Goal: Contribute content

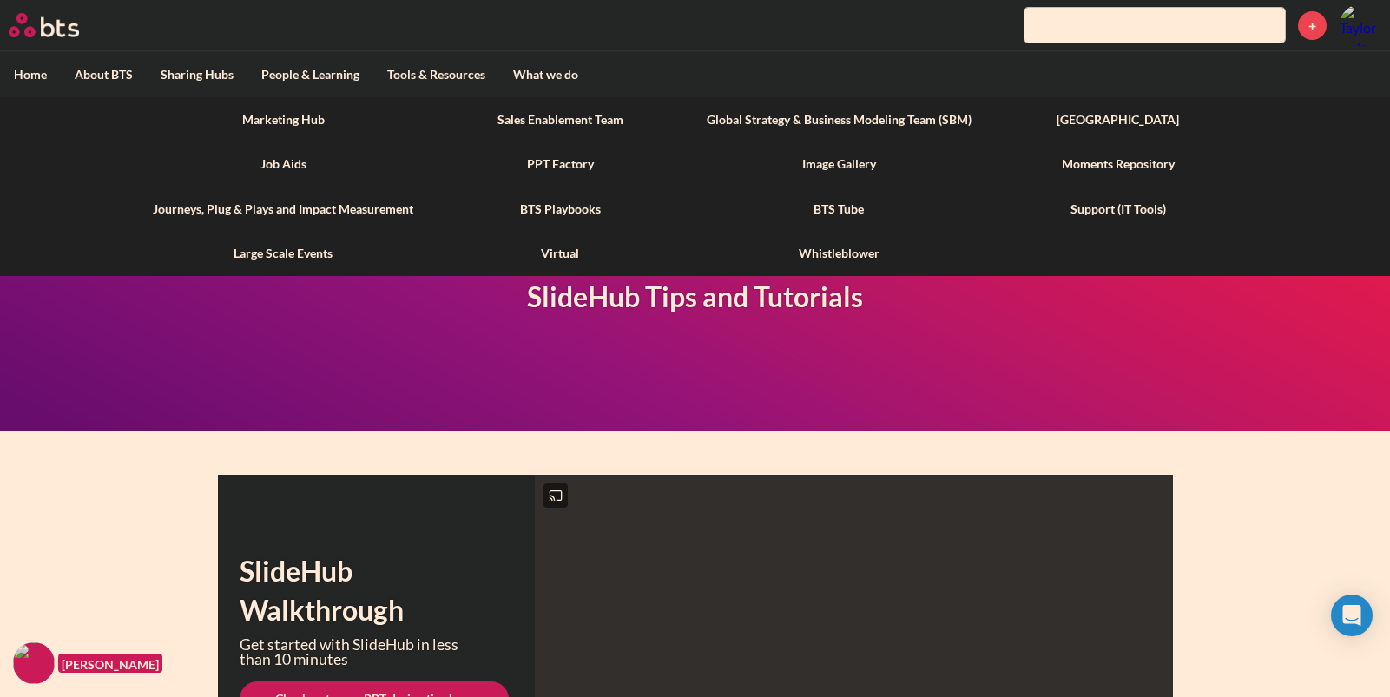
click at [429, 76] on label "Tools & Resources" at bounding box center [436, 74] width 126 height 45
click at [0, 0] on input "Tools & Resources" at bounding box center [0, 0] width 0 height 0
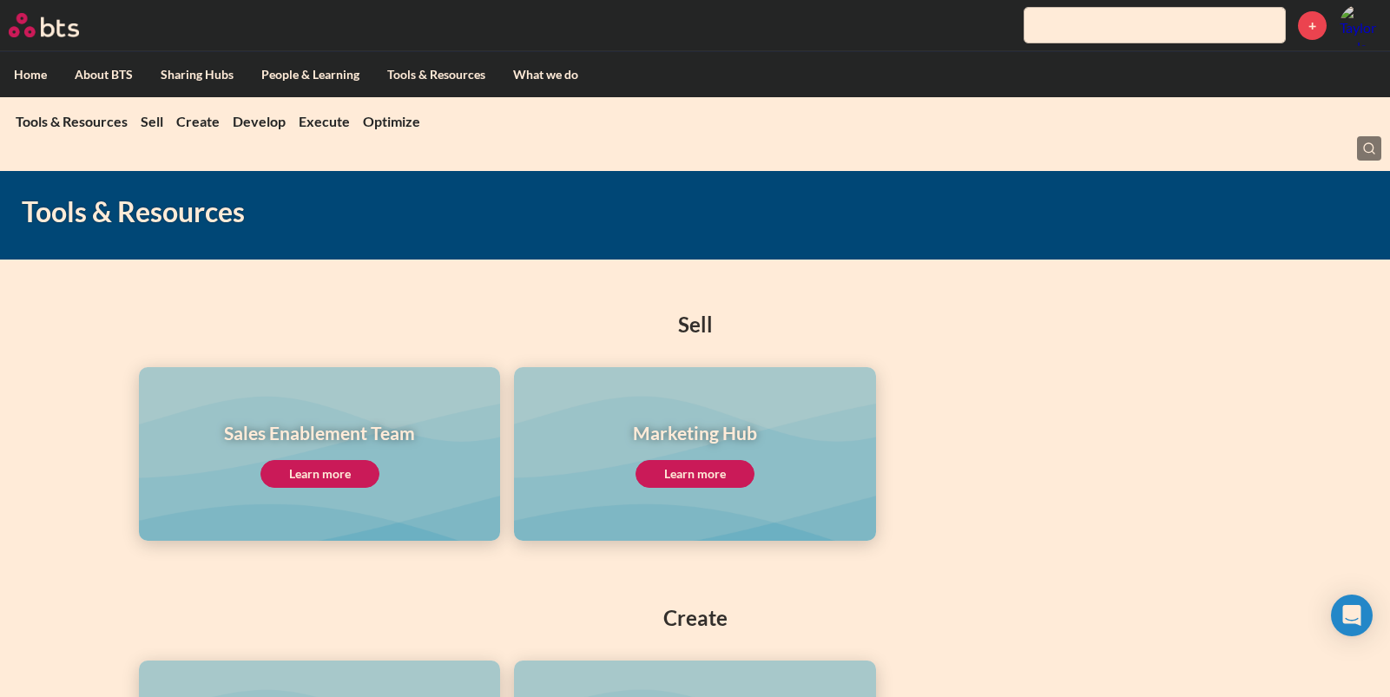
click at [299, 120] on link "Marketing Hub" at bounding box center [283, 119] width 288 height 45
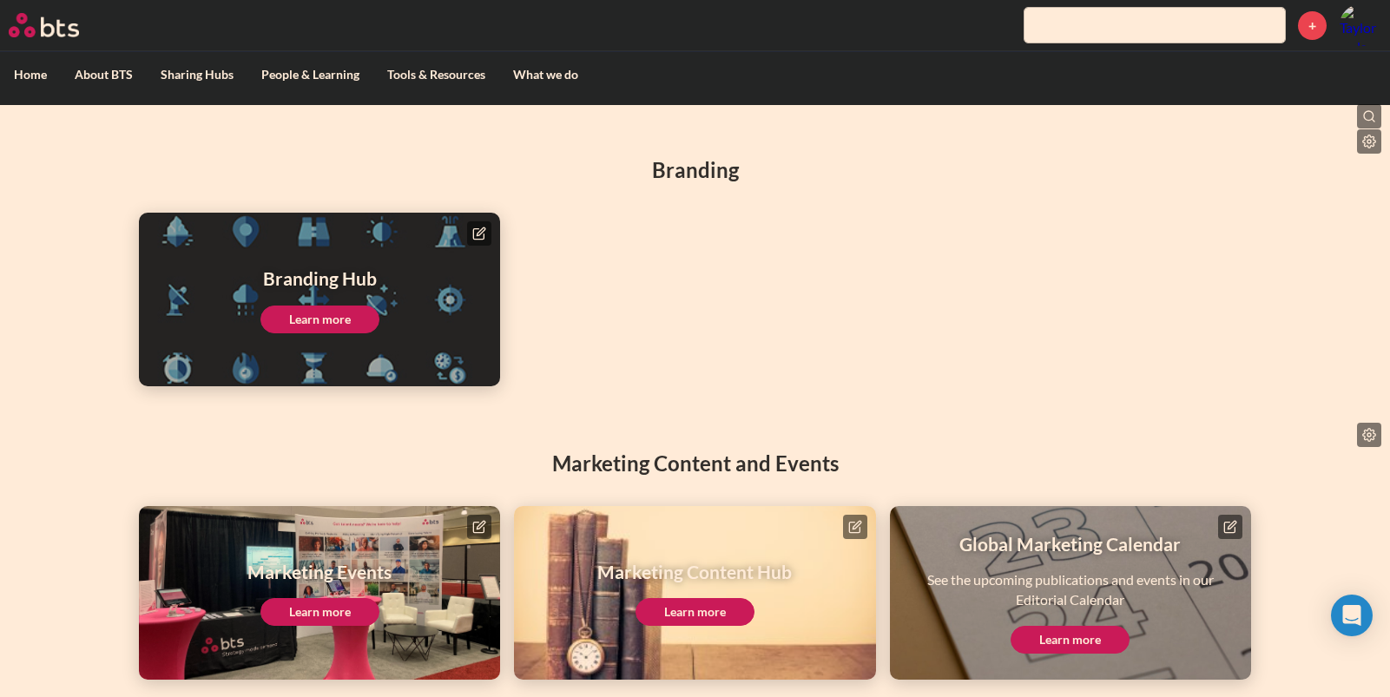
scroll to position [165, 0]
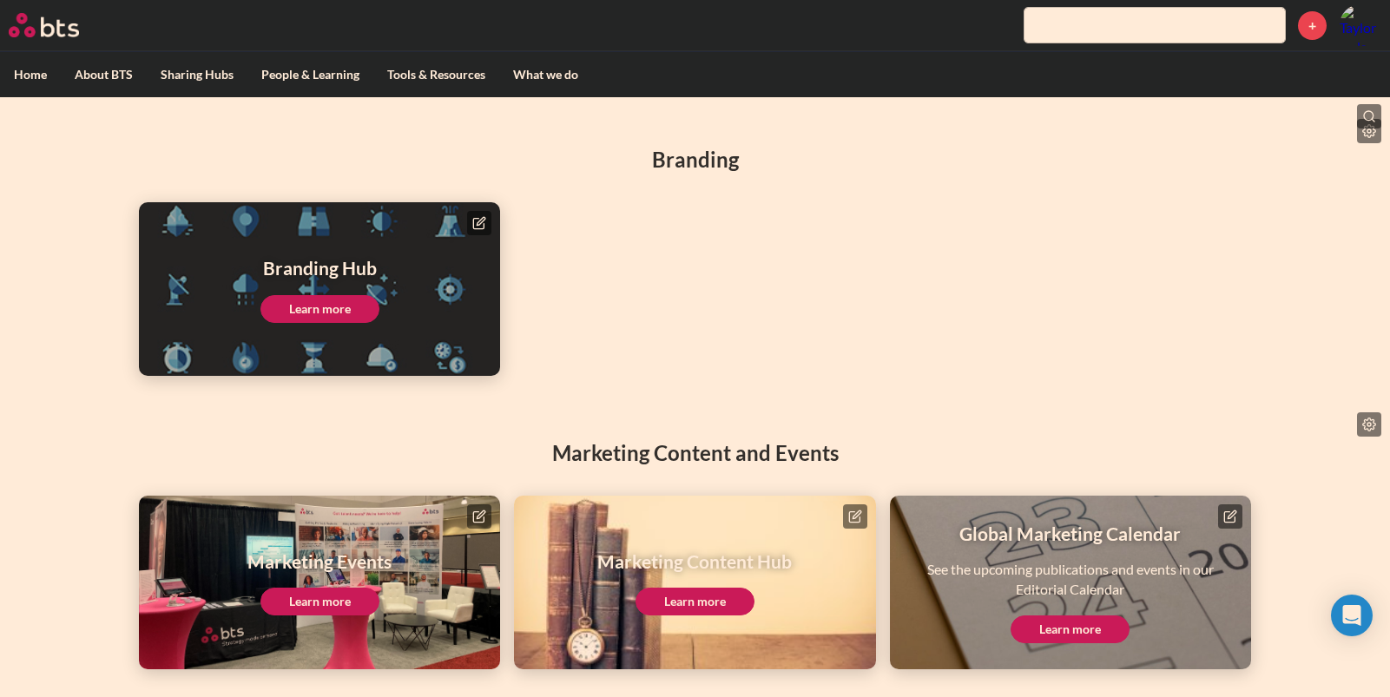
click at [710, 607] on link "Learn more" at bounding box center [695, 602] width 119 height 28
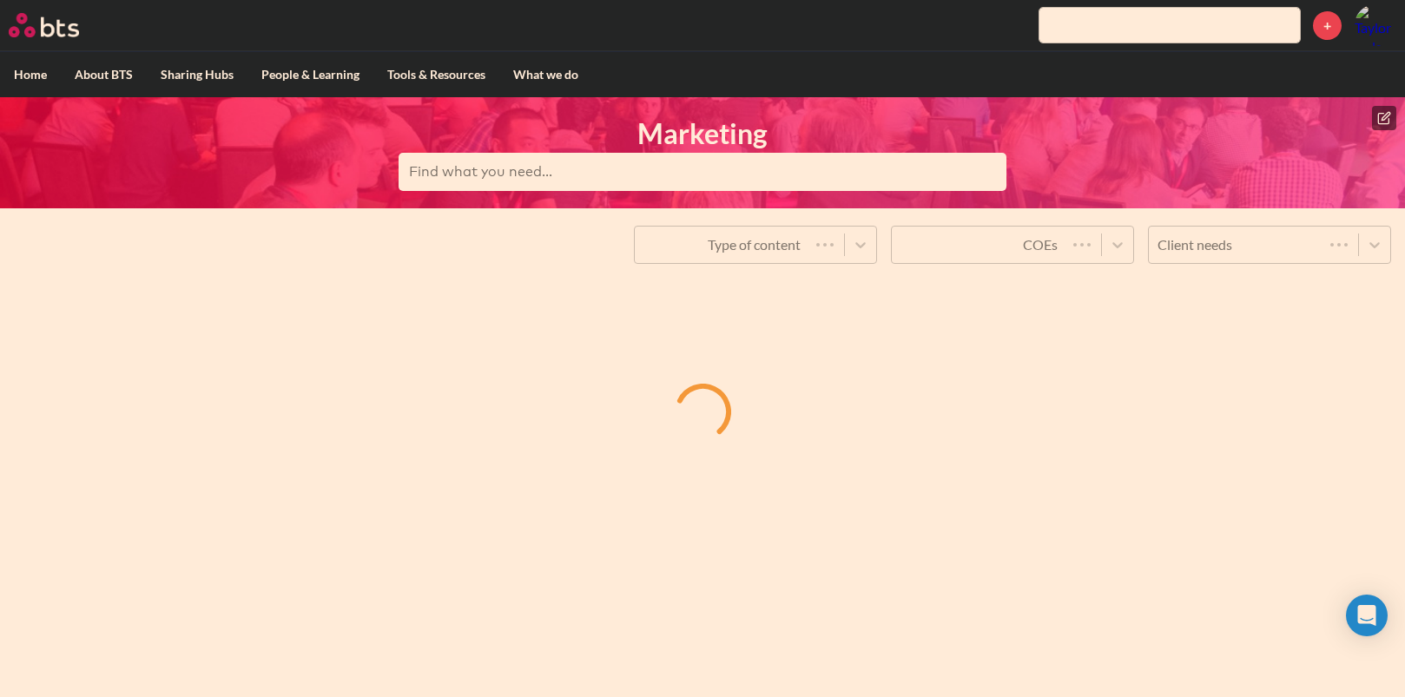
click at [1381, 113] on icon at bounding box center [1383, 118] width 10 height 10
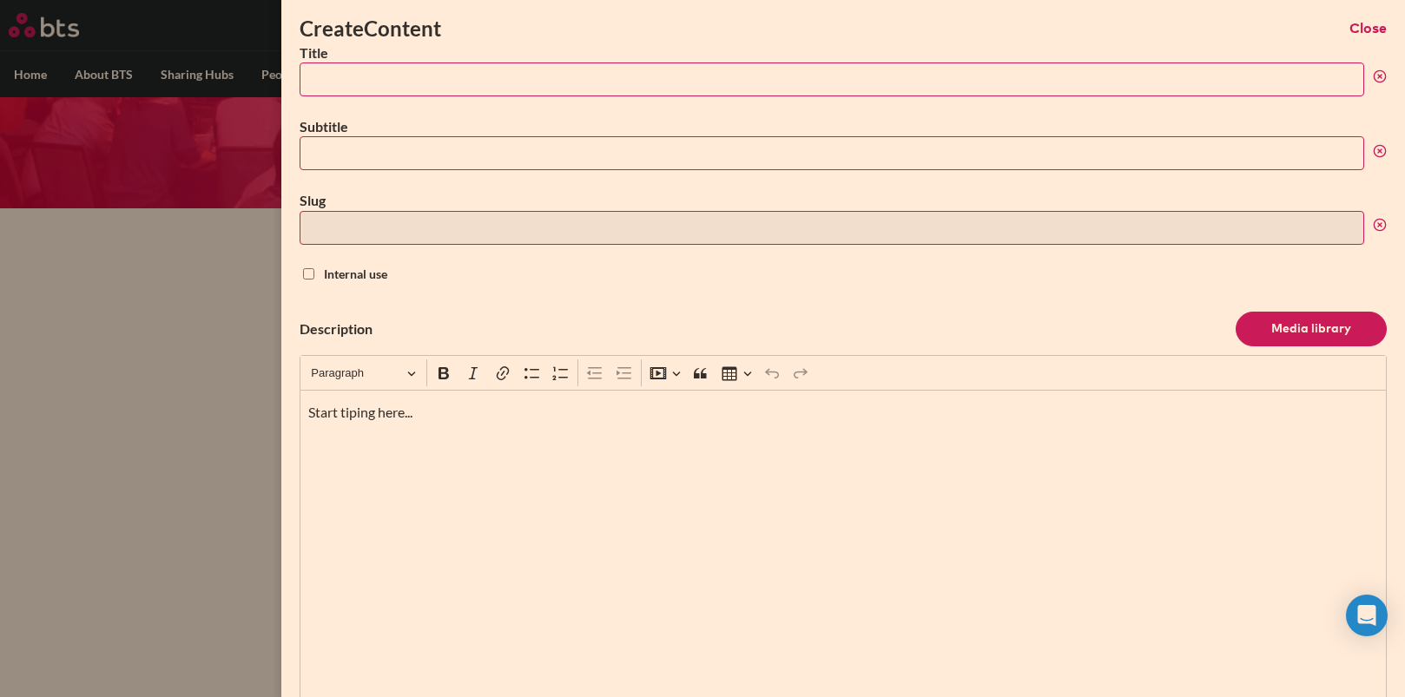
click at [318, 76] on input "Title" at bounding box center [832, 80] width 1065 height 34
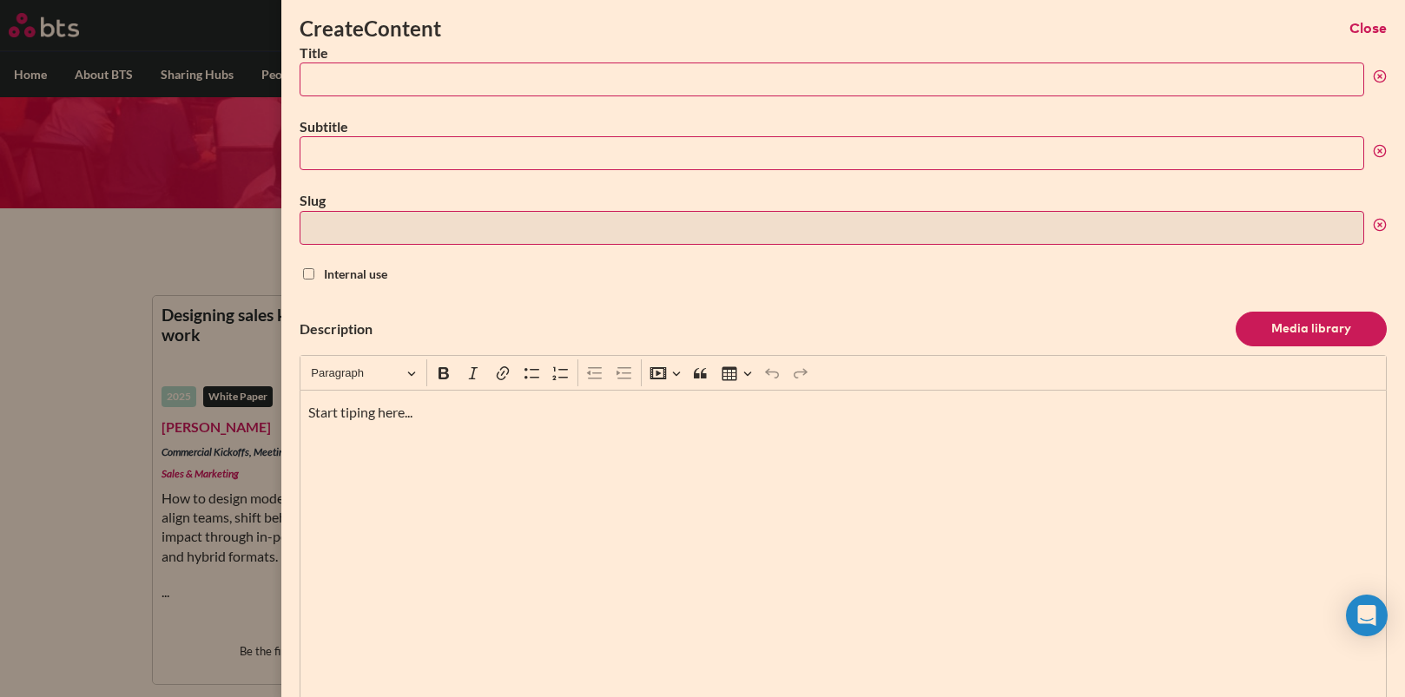
paste input "Team meetings: A missed lever for performance?"
type input "Team meetings: A missed lever for performance?"
type input "team-meetings-a-missed-lever-for-performance"
type input "Team meetings: A missed lever for performance?"
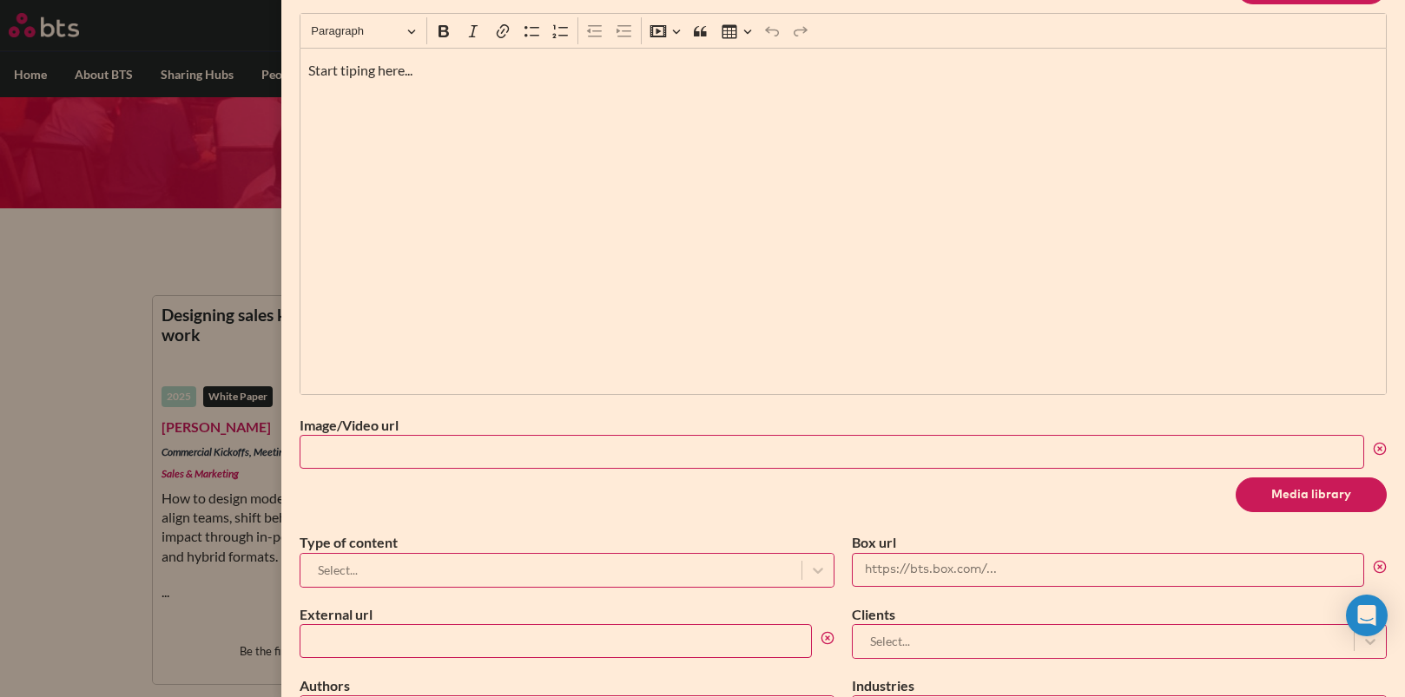
scroll to position [345, 0]
click at [393, 627] on input "External url" at bounding box center [556, 639] width 512 height 34
paste input "https://bts.com/insights/team-meetings-performance/"
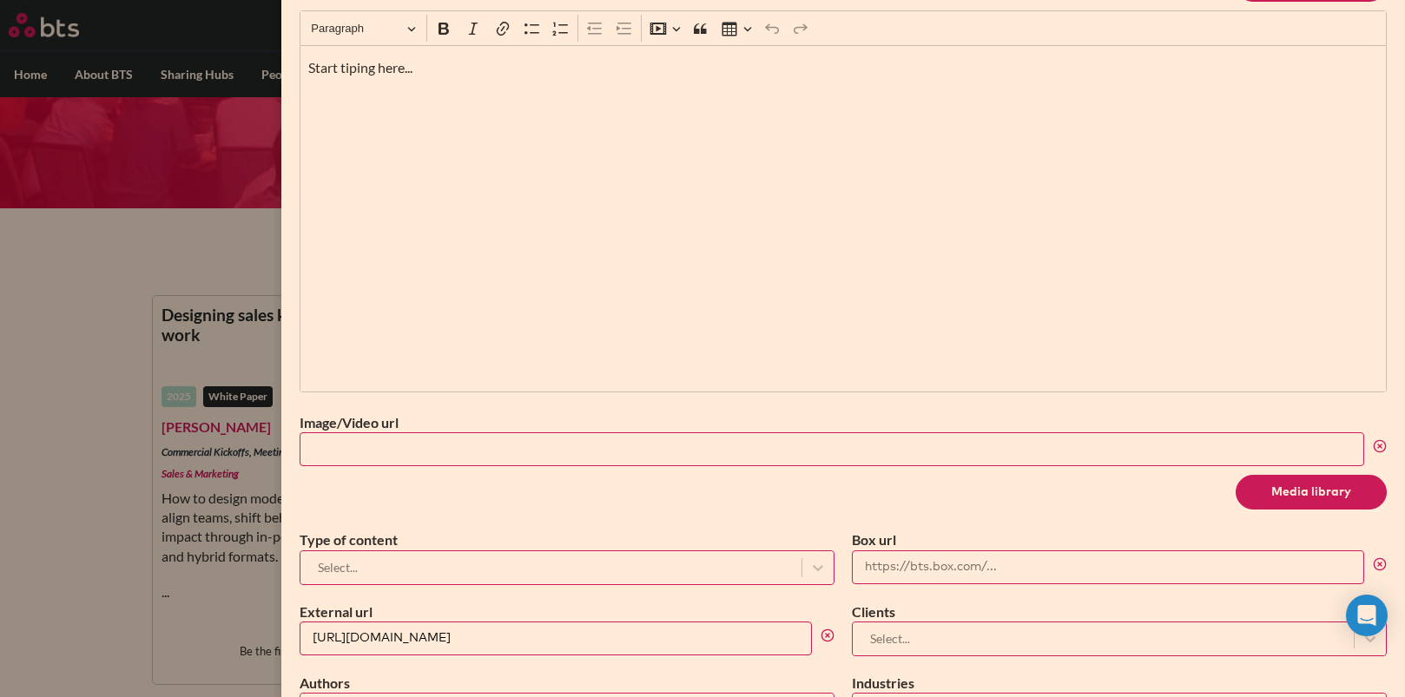
type input "https://bts.com/insights/team-meetings-performance/"
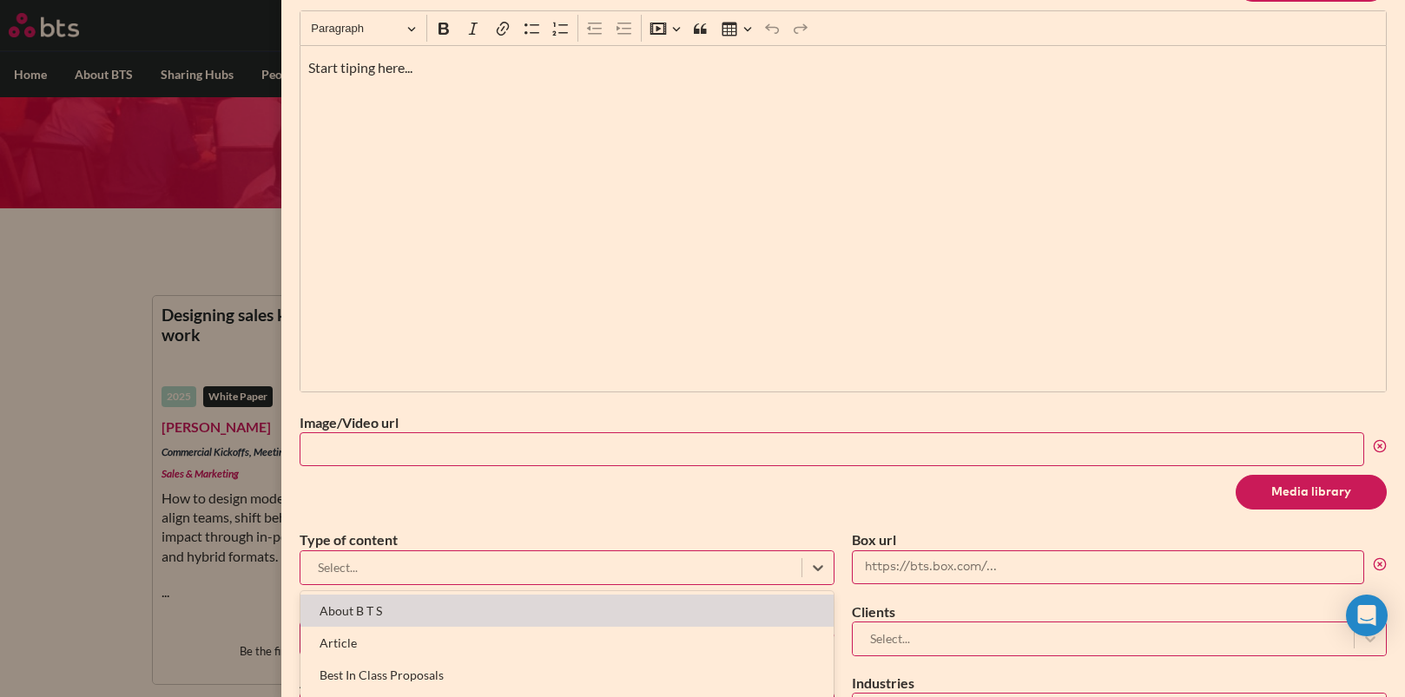
click at [414, 571] on div at bounding box center [551, 568] width 484 height 22
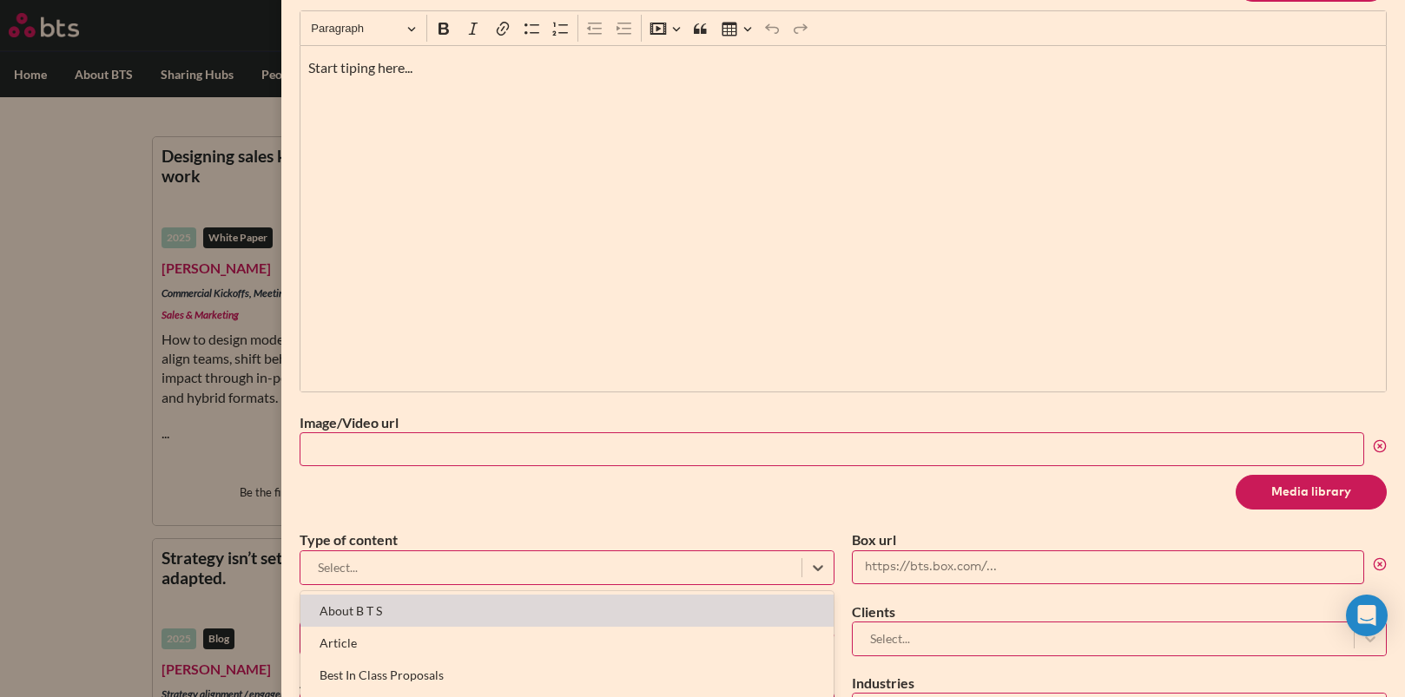
scroll to position [162, 0]
type input "b"
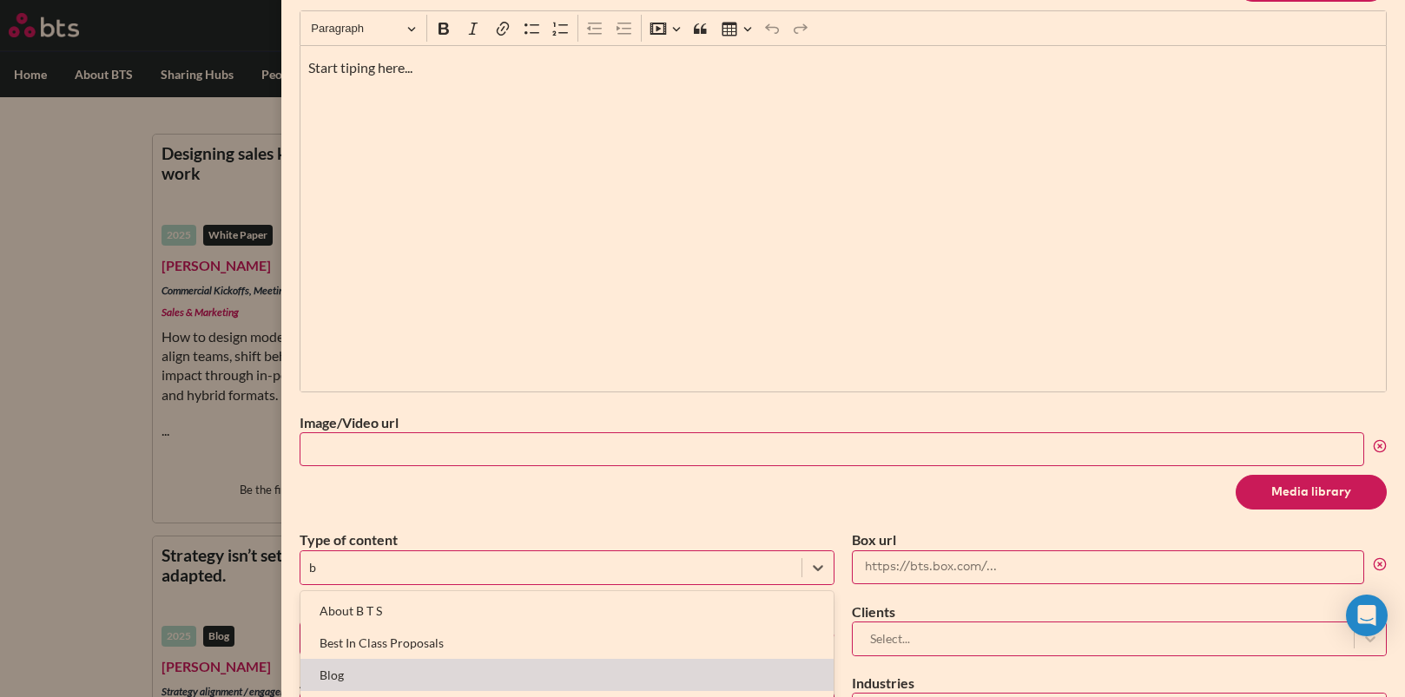
click at [385, 683] on div "Blog" at bounding box center [566, 675] width 533 height 32
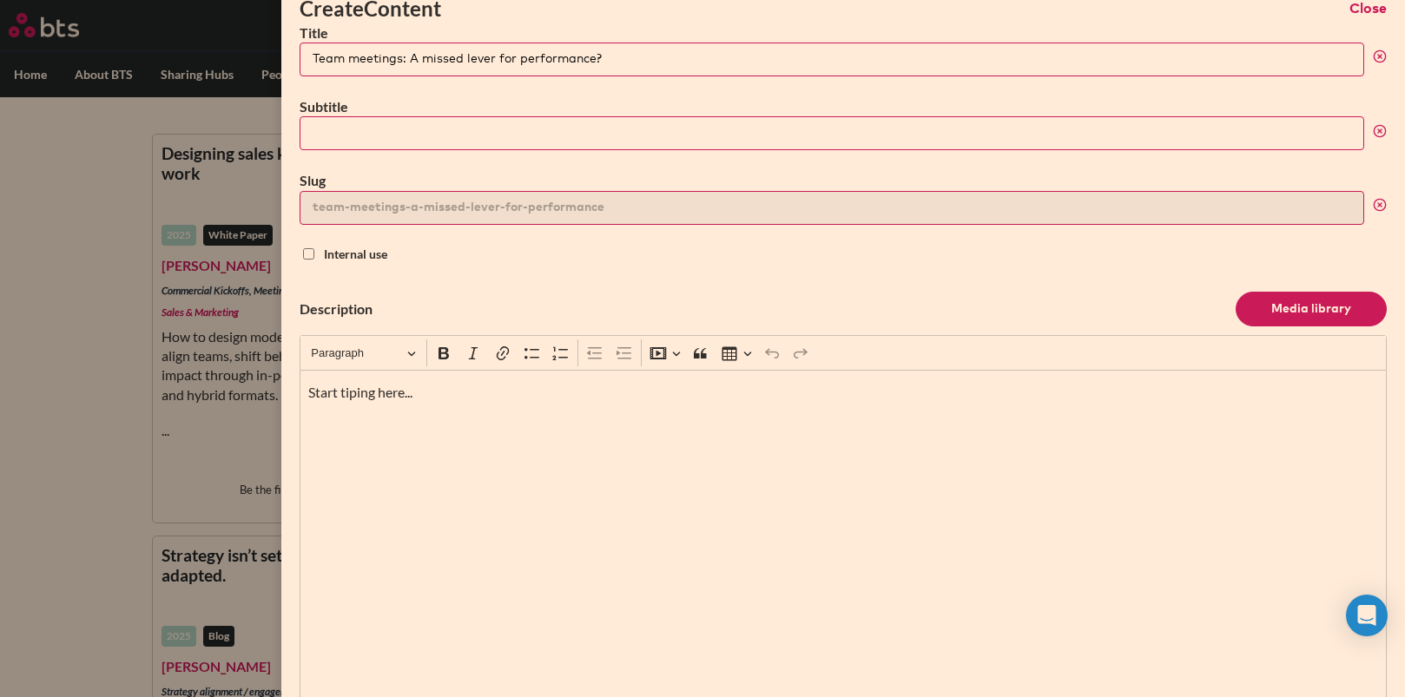
scroll to position [0, 0]
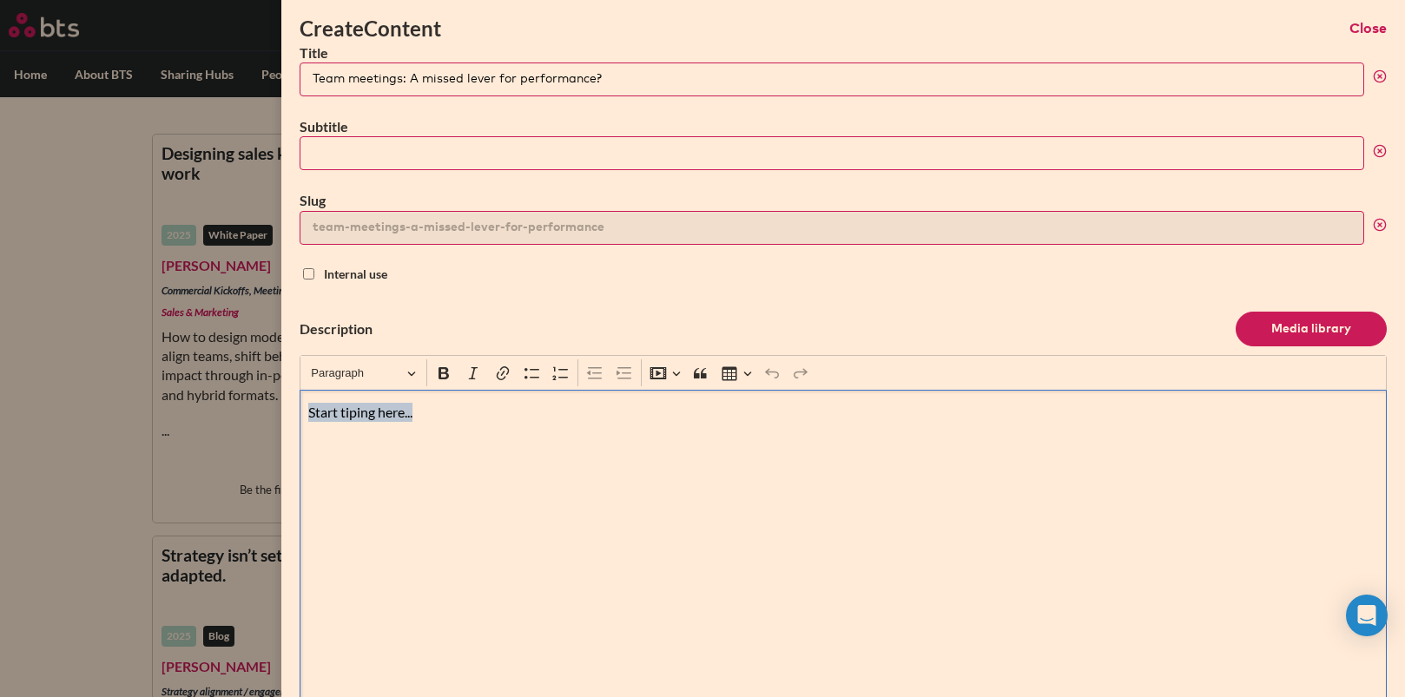
drag, startPoint x: 472, startPoint y: 434, endPoint x: 142, endPoint y: 375, distance: 335.2
click at [142, 47] on div "Create Content Close Title Team meetings: A missed lever for performance? Subti…" at bounding box center [702, 47] width 1405 height 0
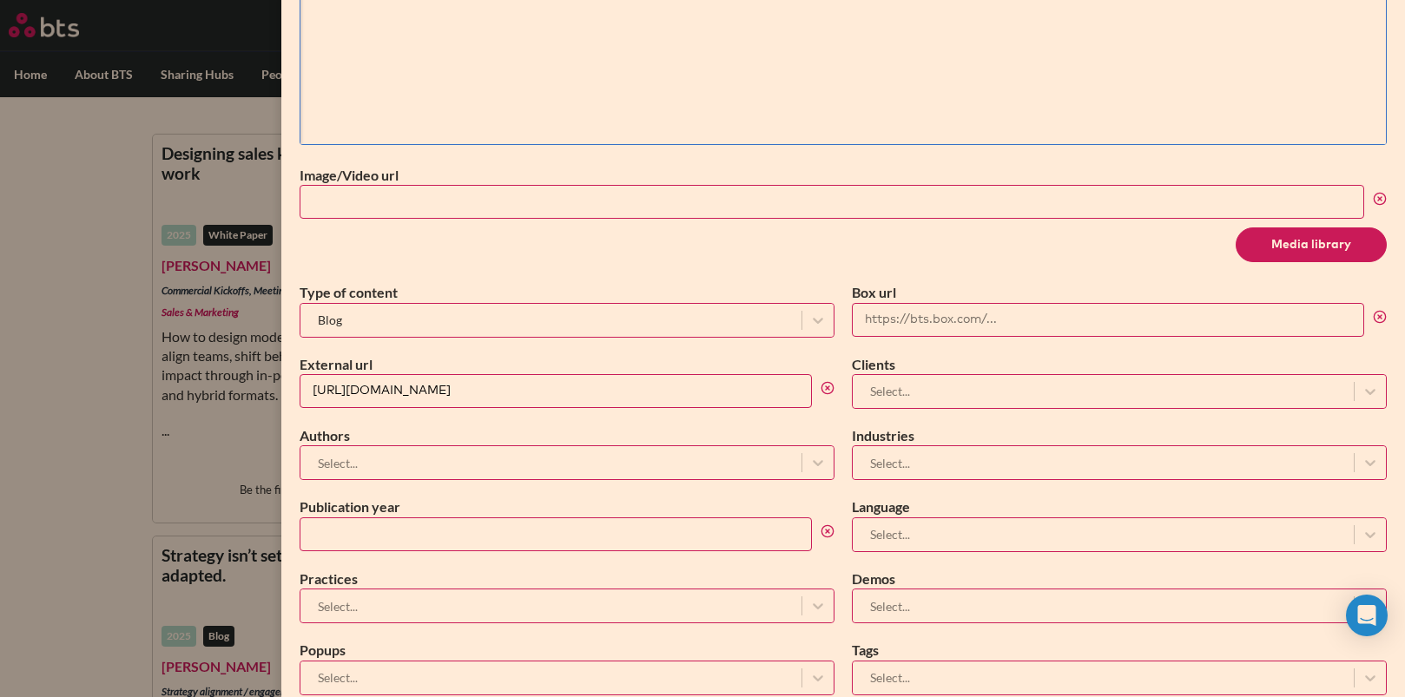
scroll to position [755, 0]
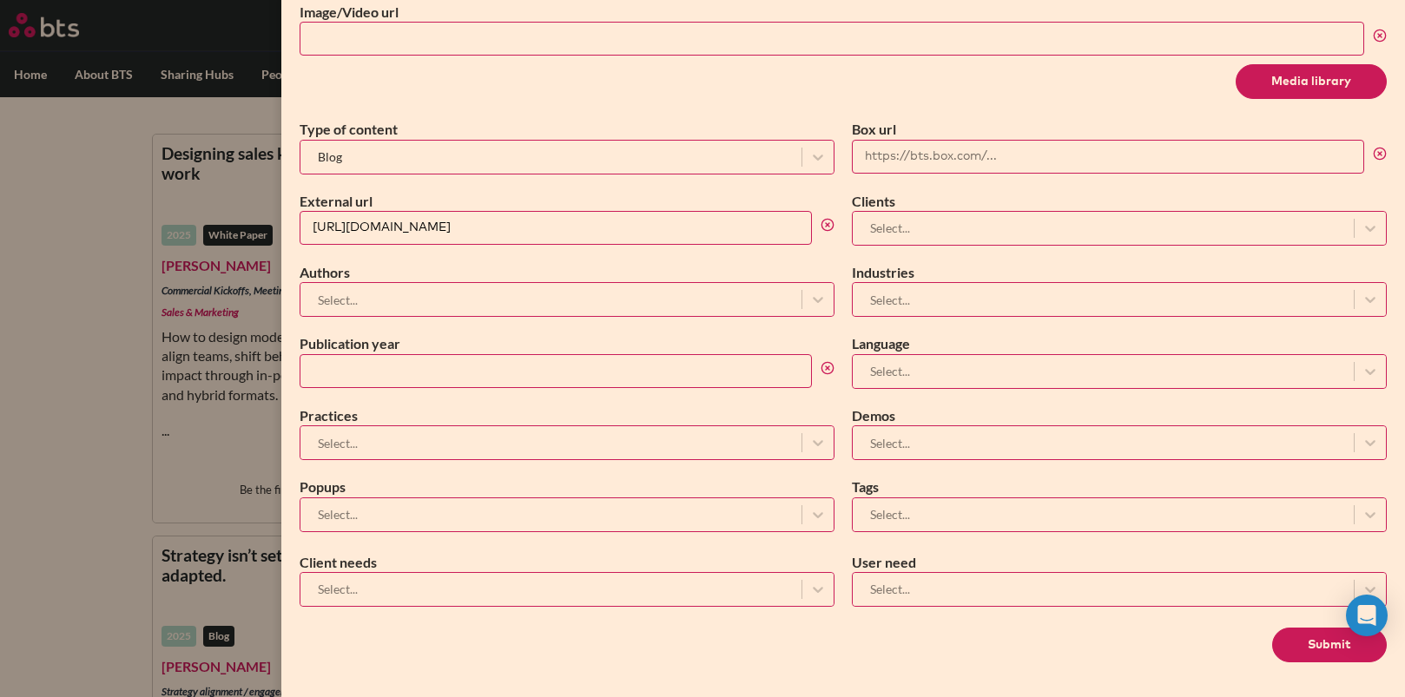
click at [506, 306] on div at bounding box center [551, 300] width 484 height 22
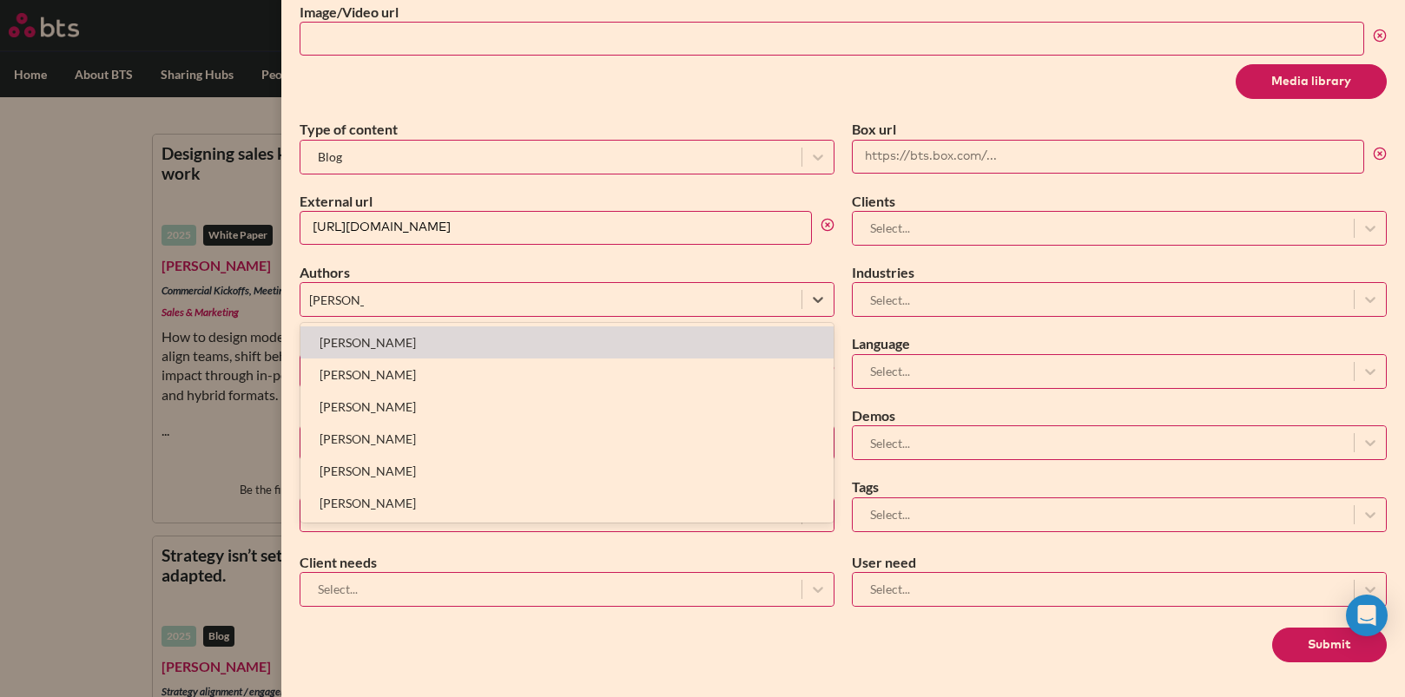
type input "andrew a"
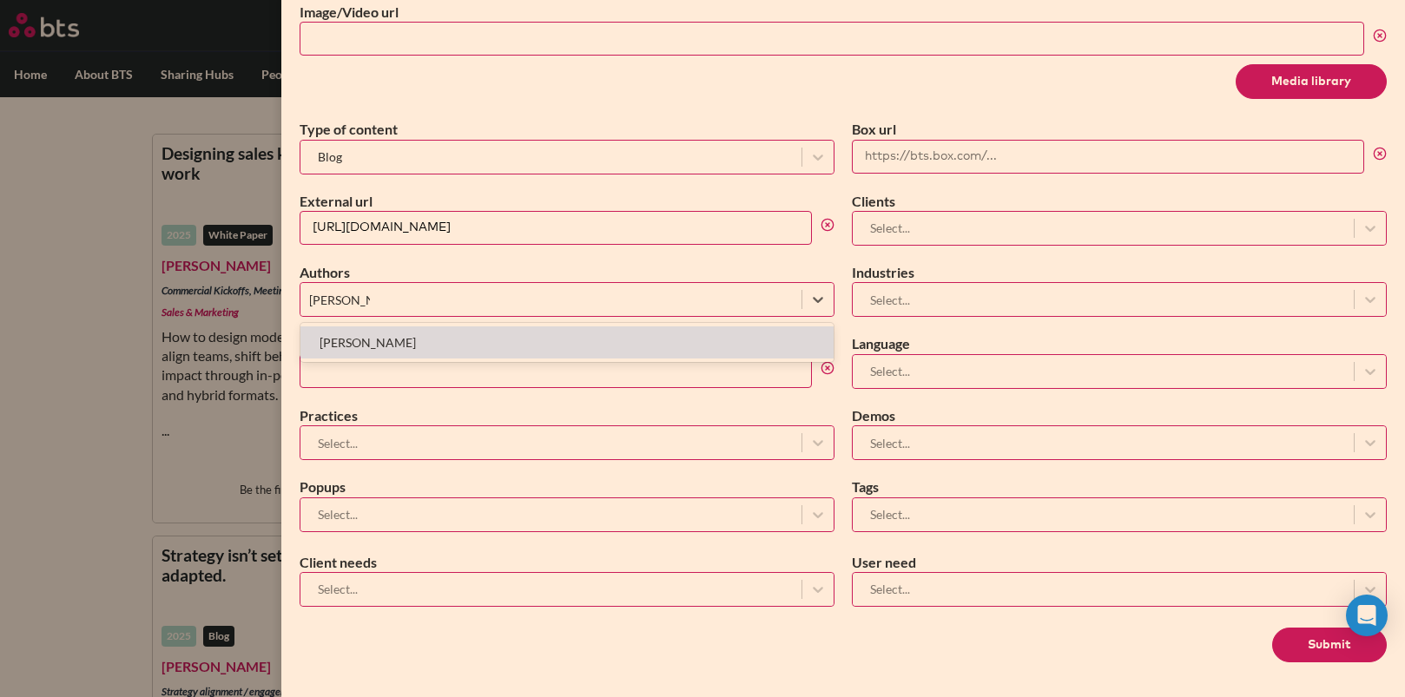
click at [364, 348] on div "Andrew Atkins" at bounding box center [566, 343] width 533 height 32
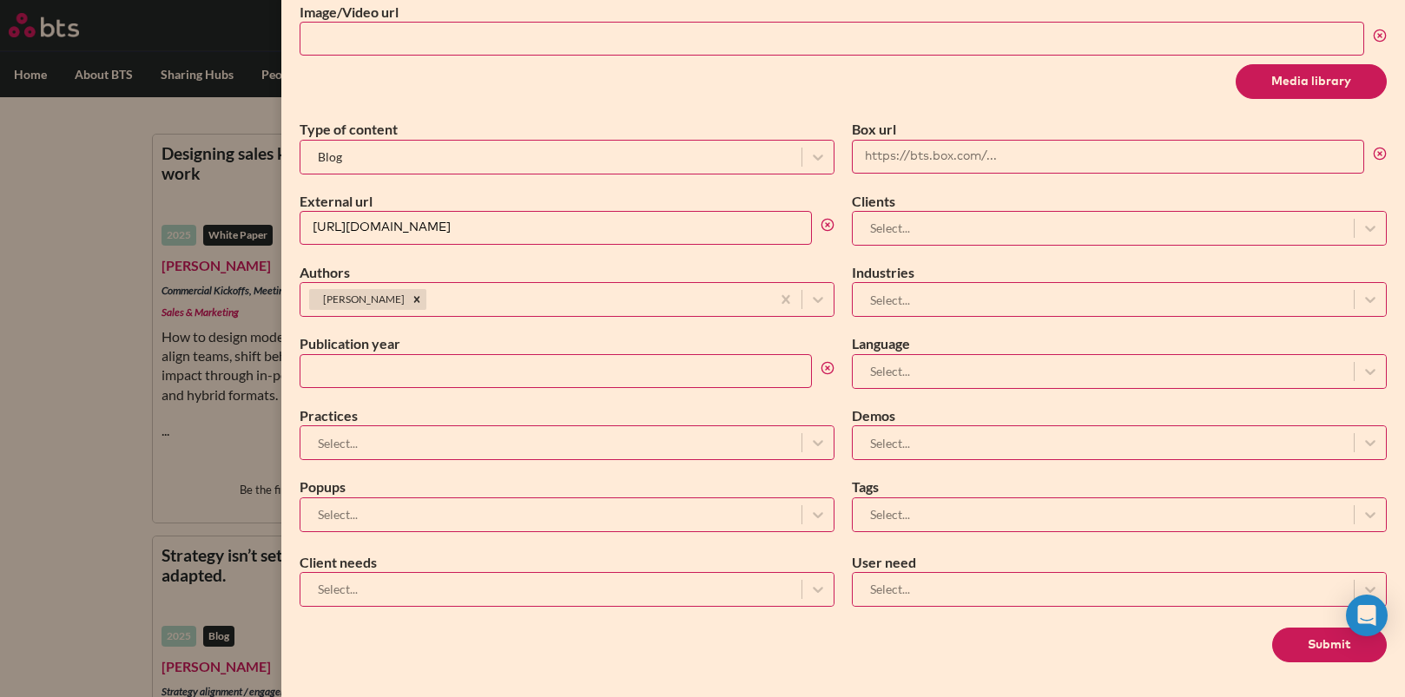
click at [366, 372] on input "Publication year" at bounding box center [556, 371] width 512 height 34
type input "2025"
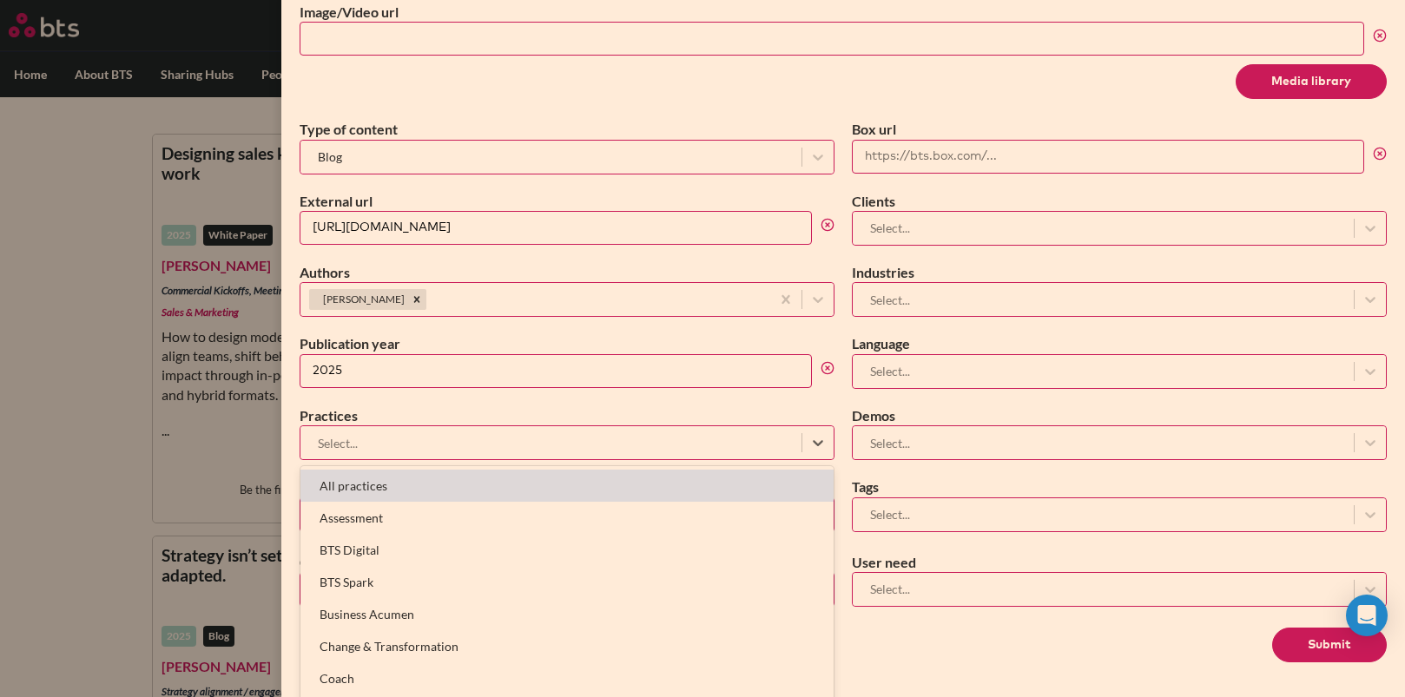
click at [366, 438] on div at bounding box center [551, 443] width 484 height 22
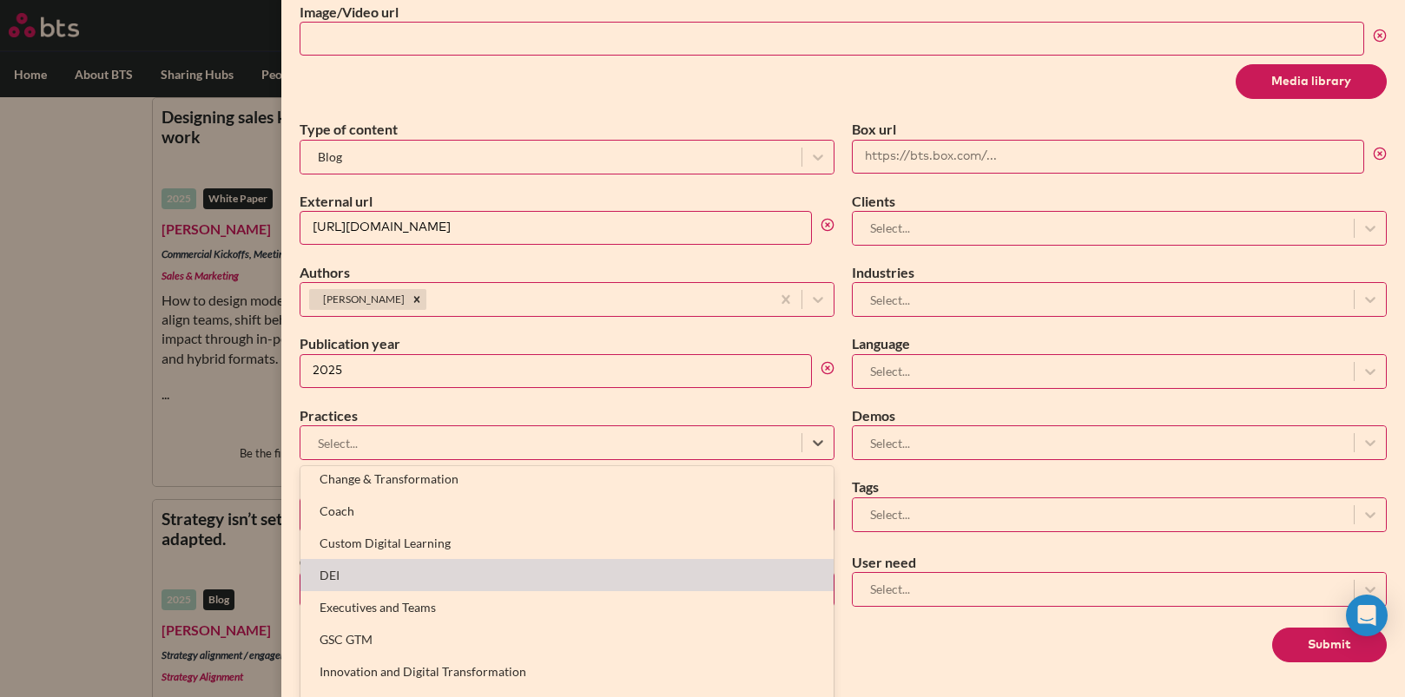
scroll to position [195, 0]
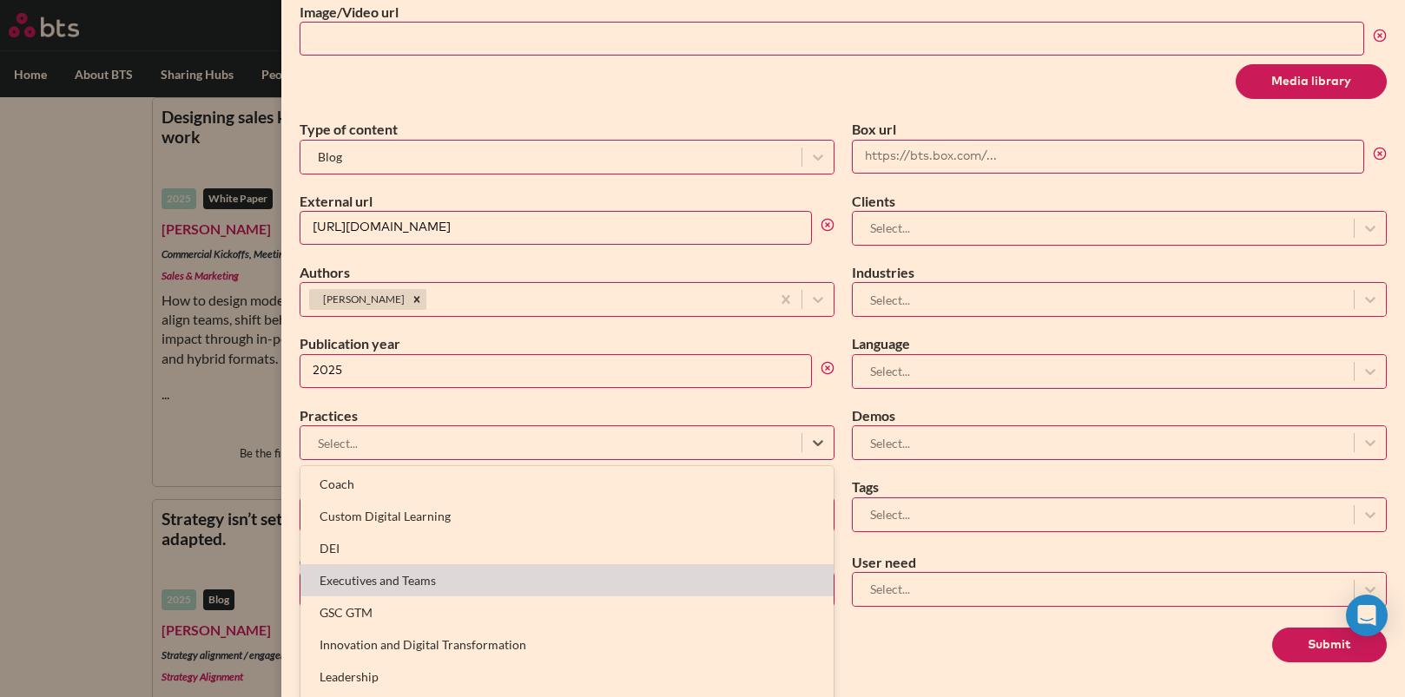
click at [414, 575] on div "Executives and Teams" at bounding box center [566, 580] width 533 height 32
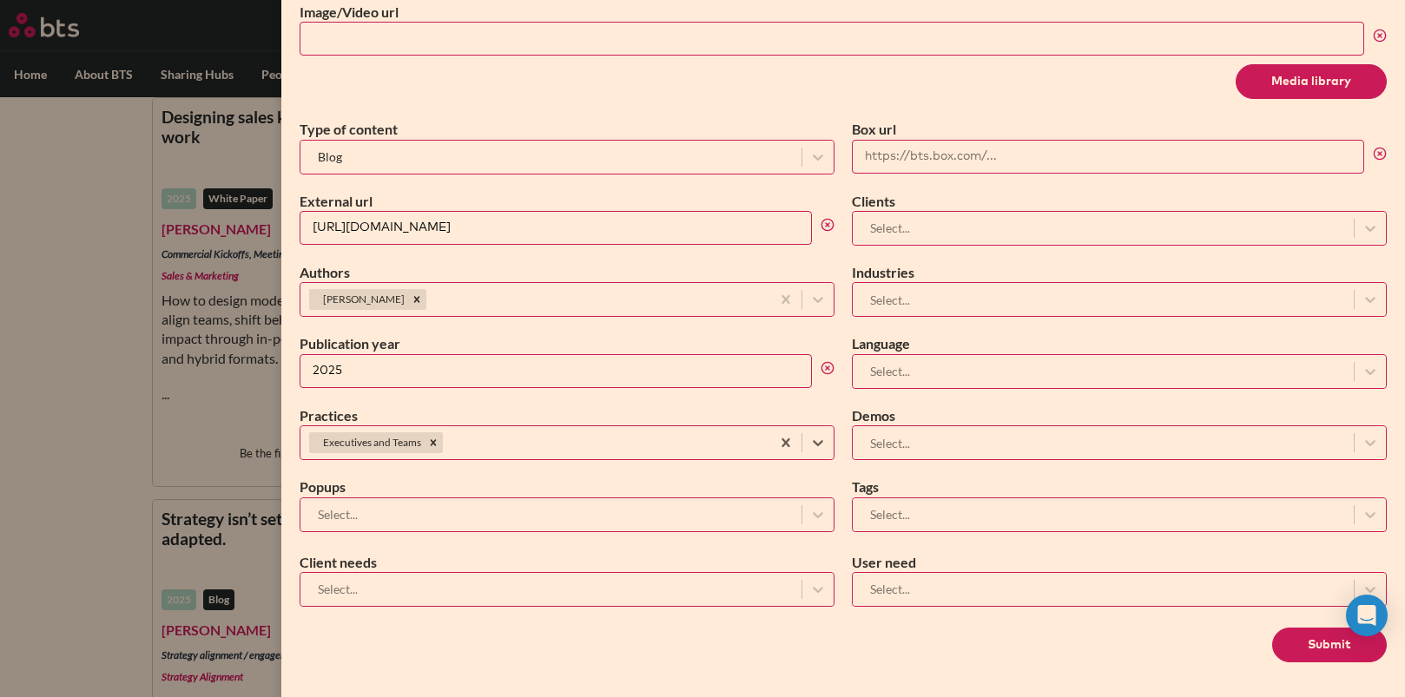
click at [398, 524] on div at bounding box center [551, 515] width 484 height 22
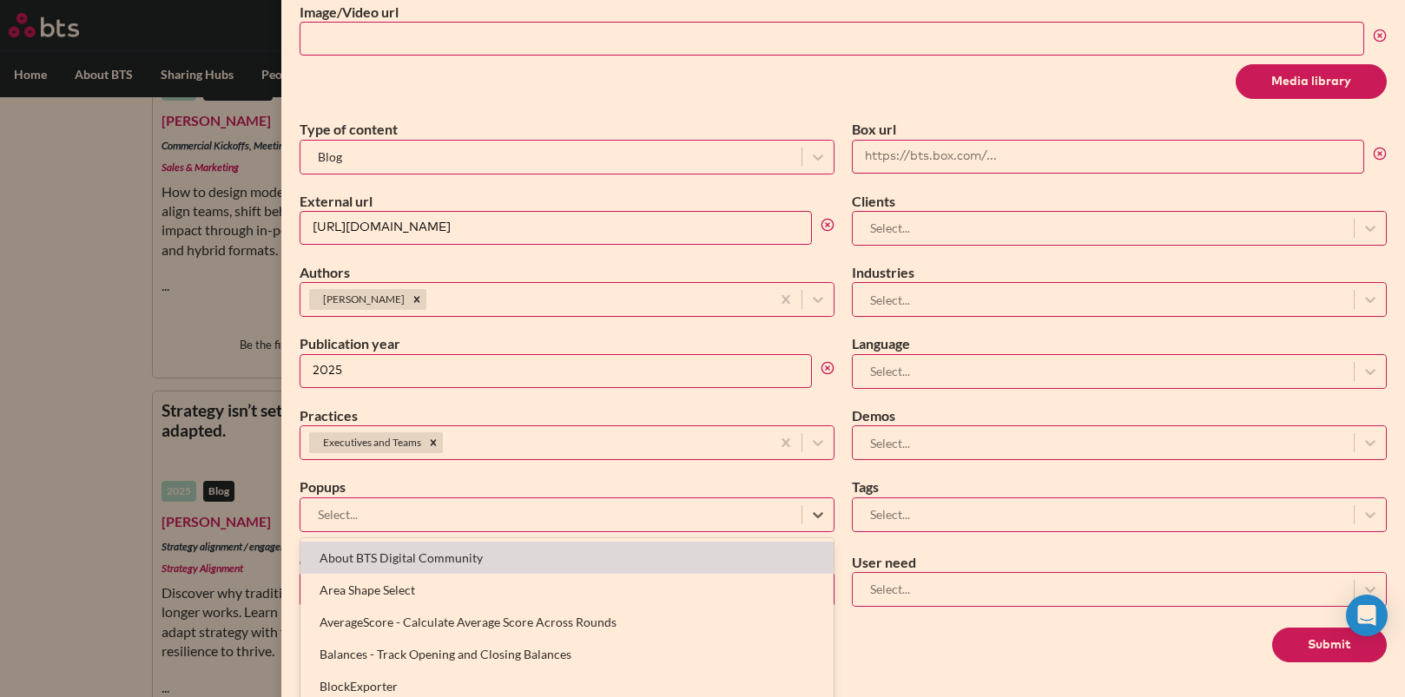
click at [401, 515] on div at bounding box center [551, 515] width 484 height 22
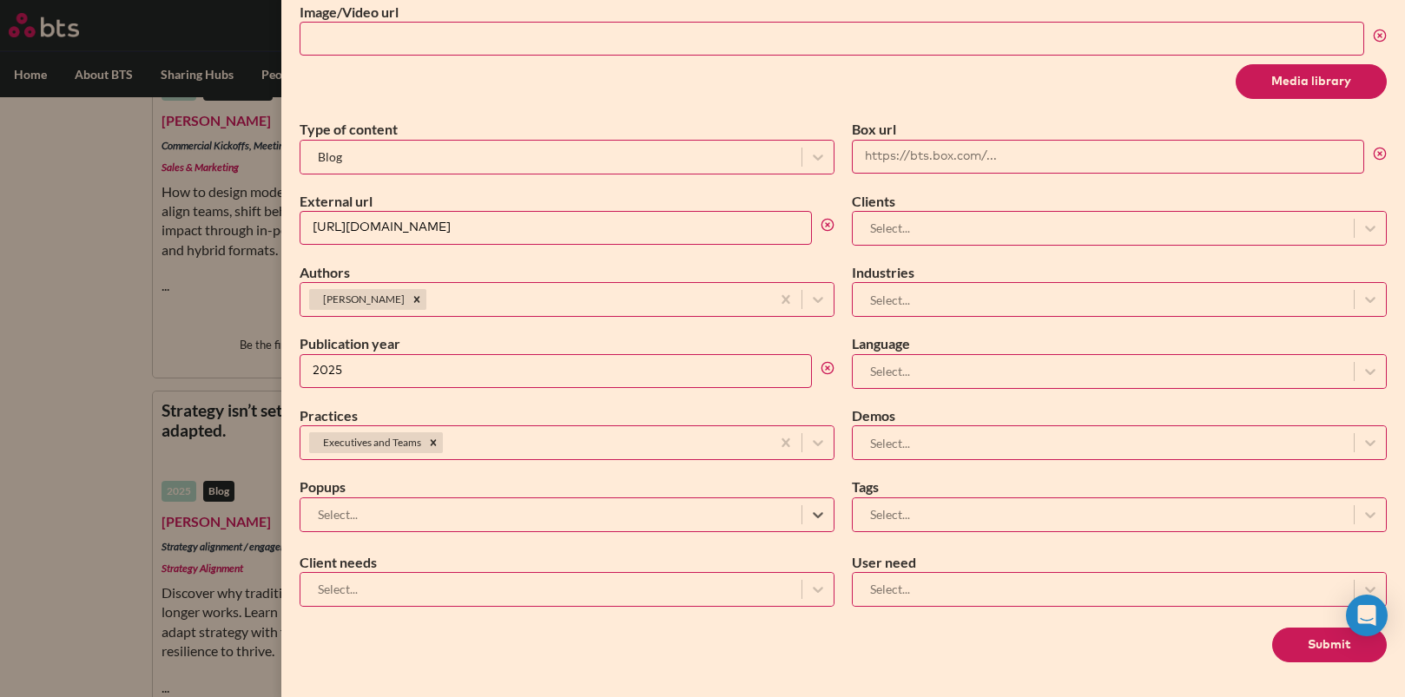
click at [419, 589] on div at bounding box center [551, 589] width 484 height 22
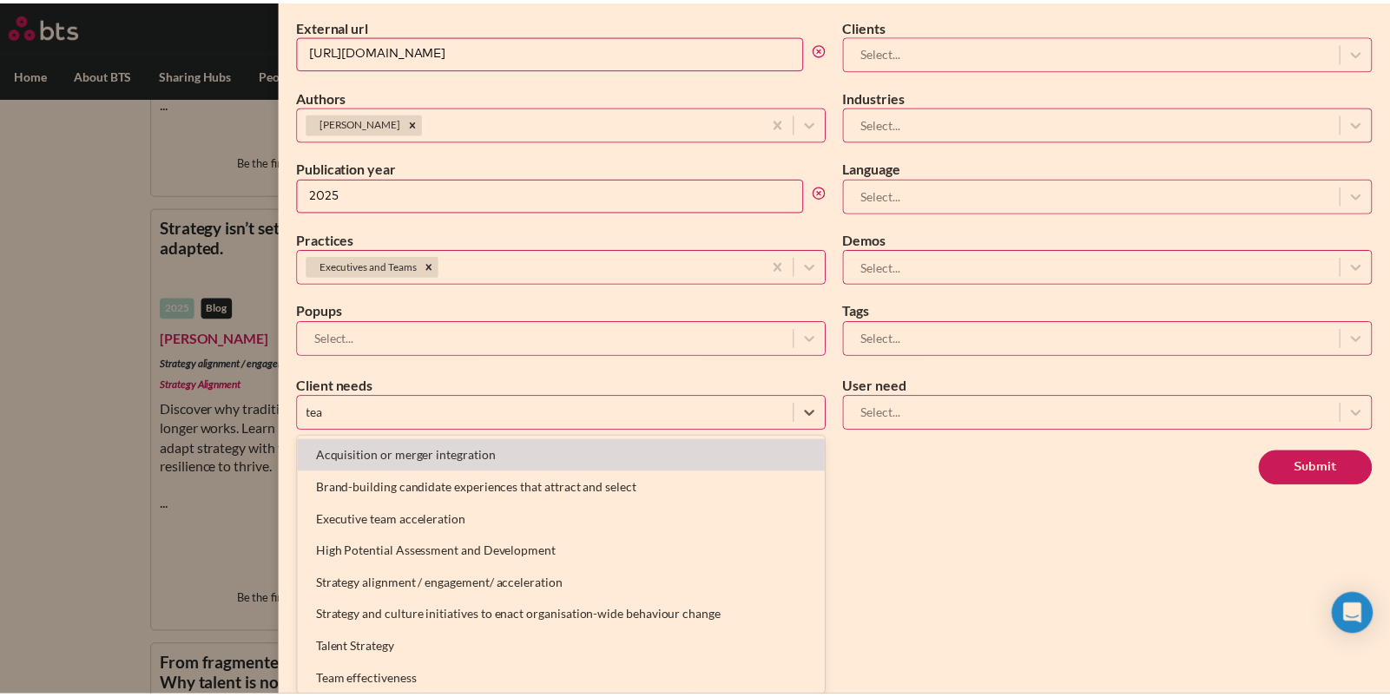
scroll to position [755, 0]
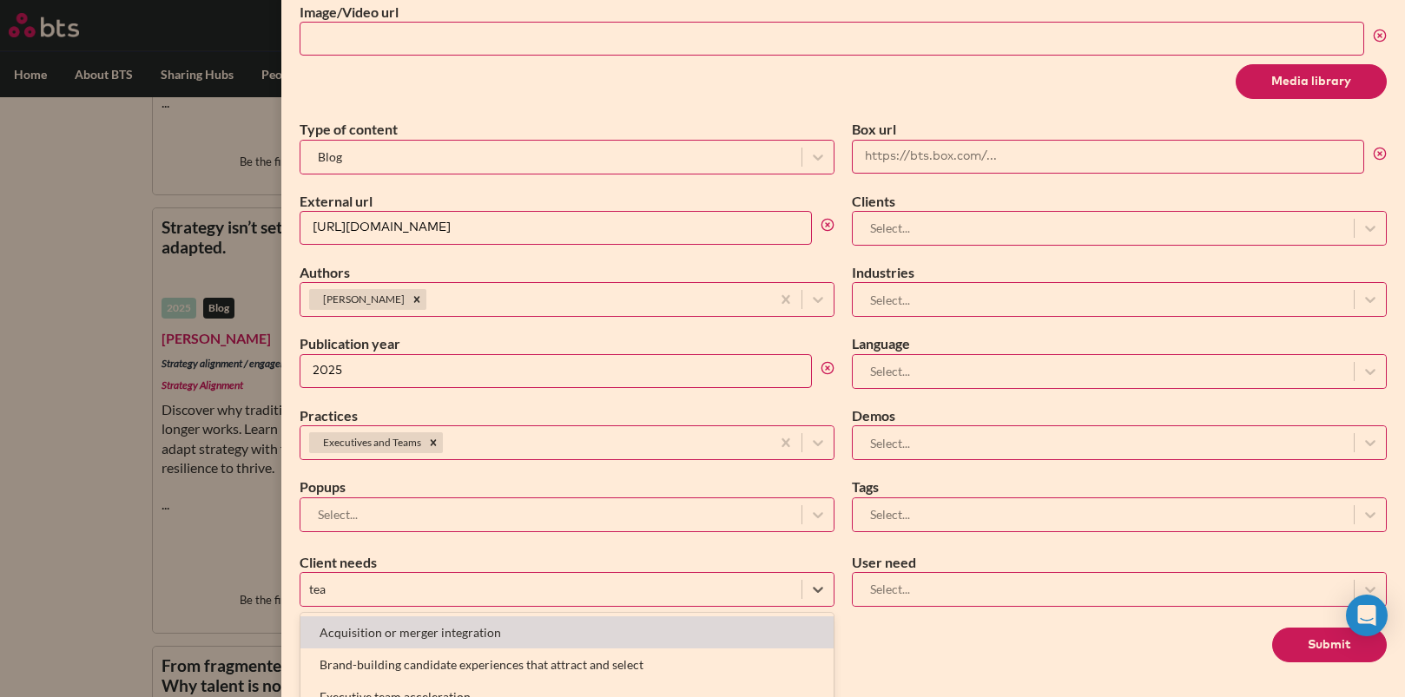
type input "team"
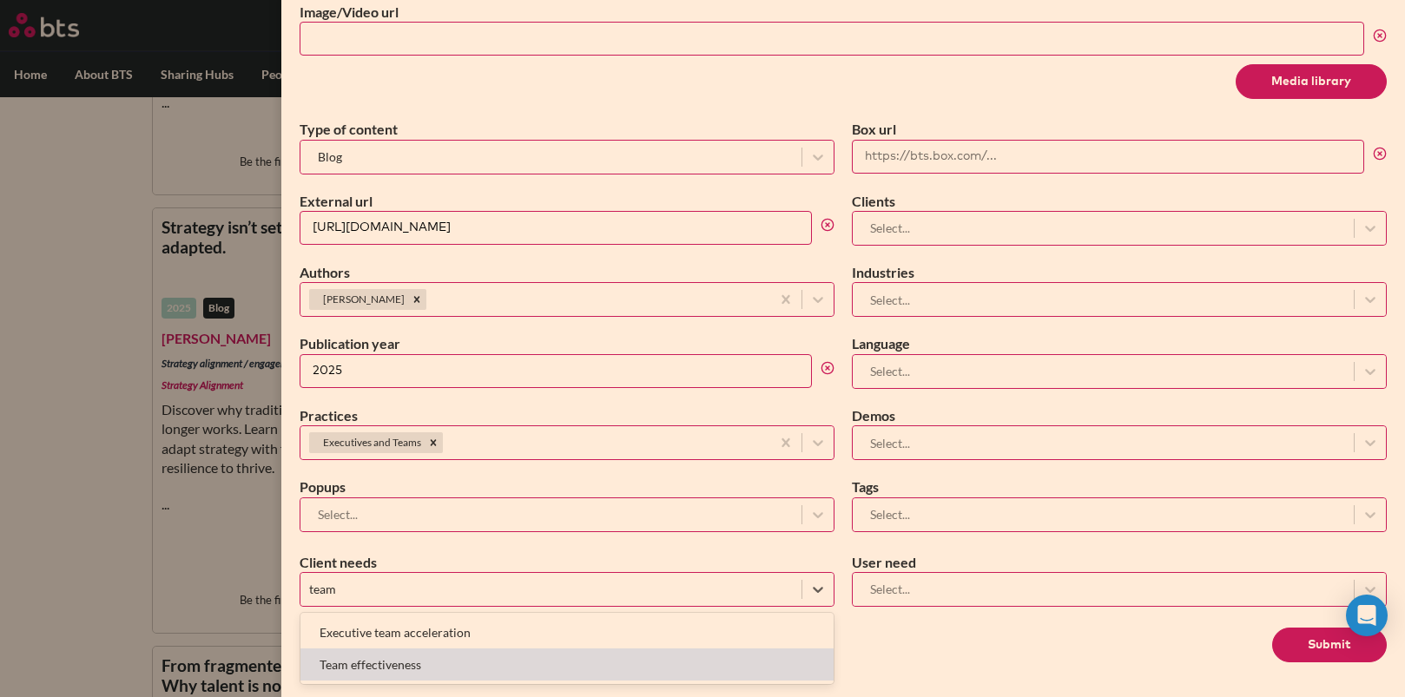
click at [472, 659] on div "Team effectiveness" at bounding box center [566, 665] width 533 height 32
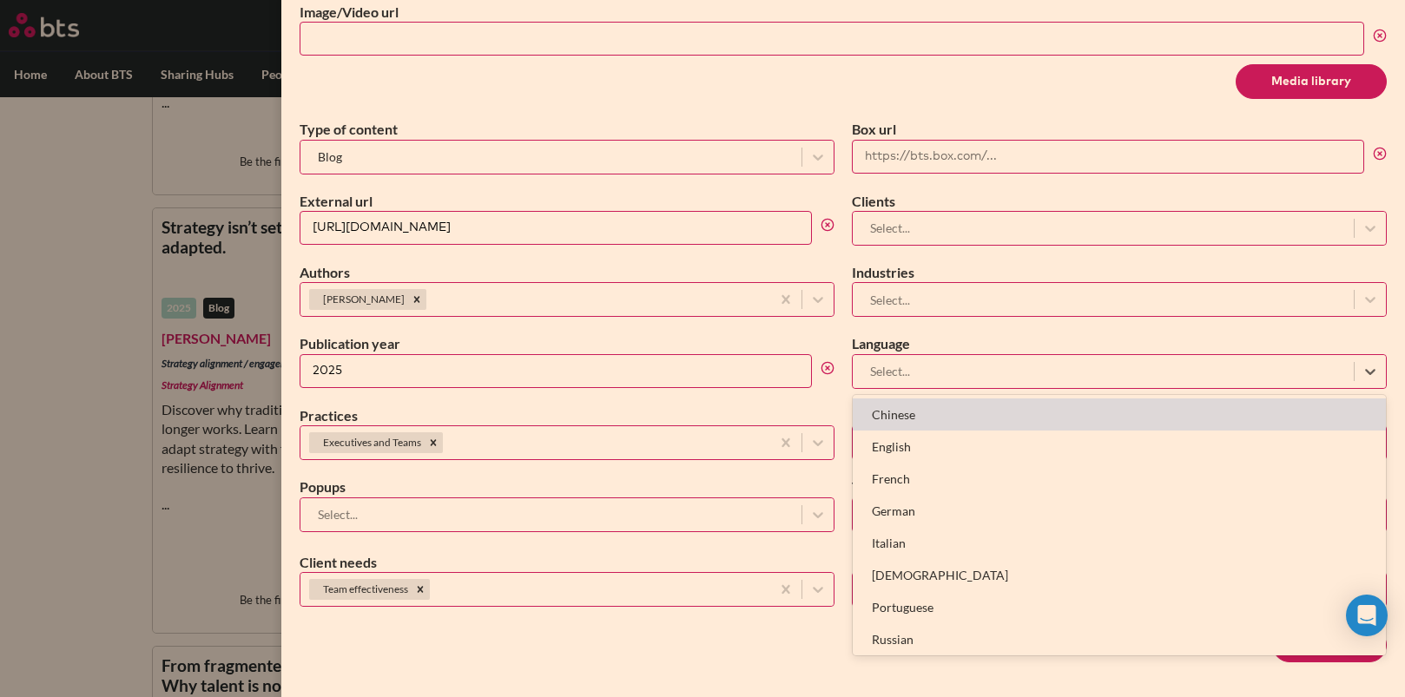
click at [954, 371] on div at bounding box center [1103, 371] width 484 height 22
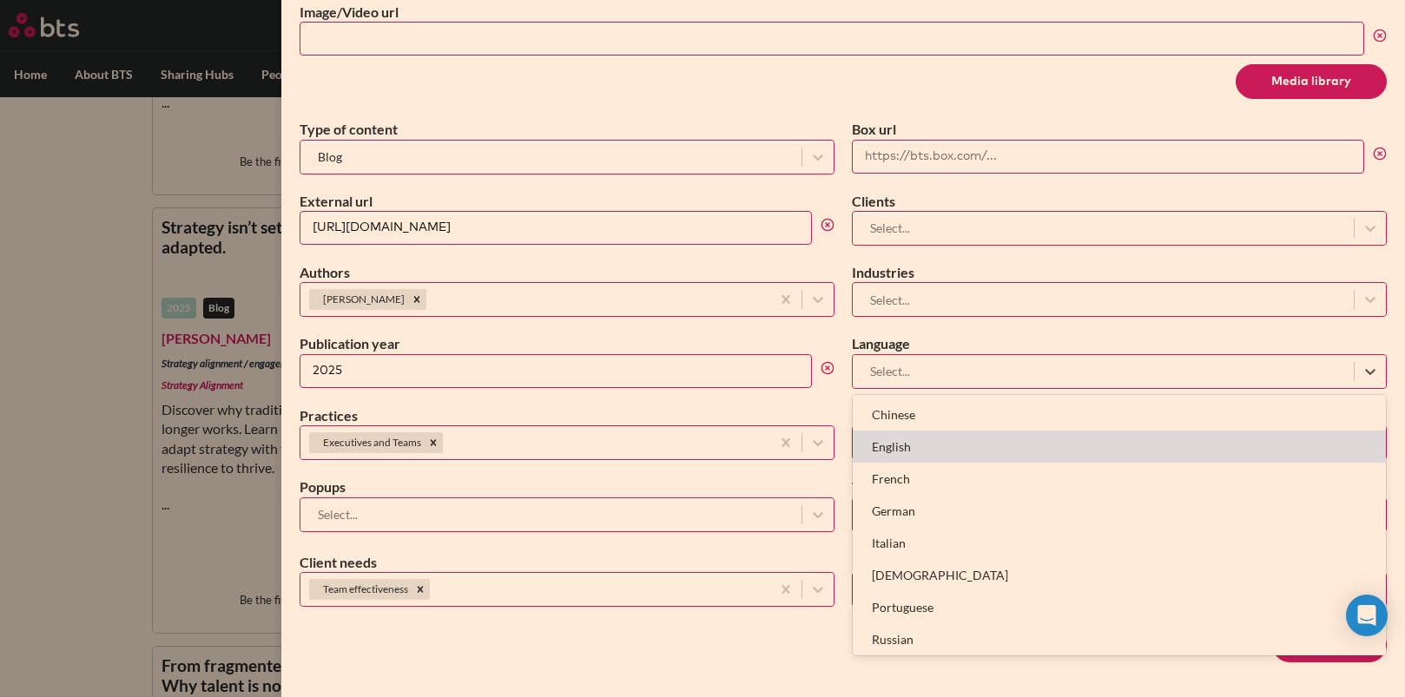
click at [947, 444] on div "English" at bounding box center [1119, 447] width 533 height 32
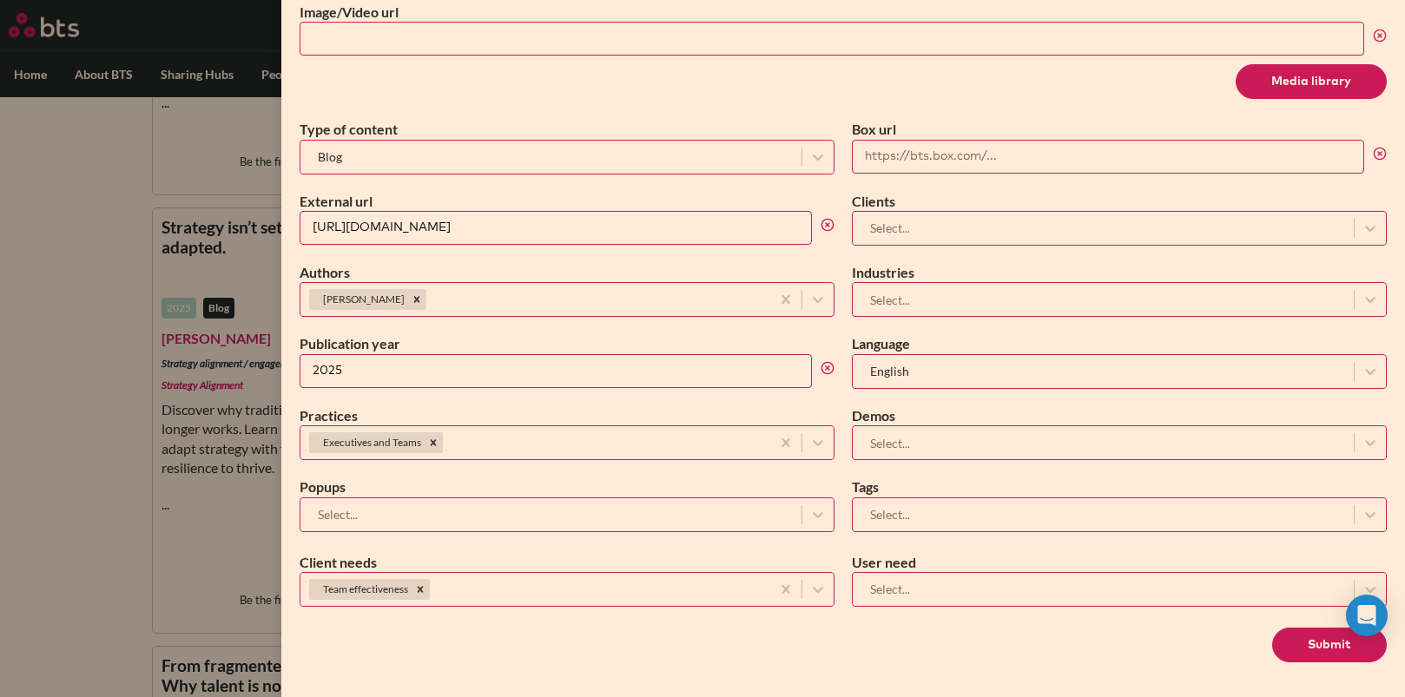
click at [1296, 645] on button "Submit" at bounding box center [1329, 645] width 115 height 35
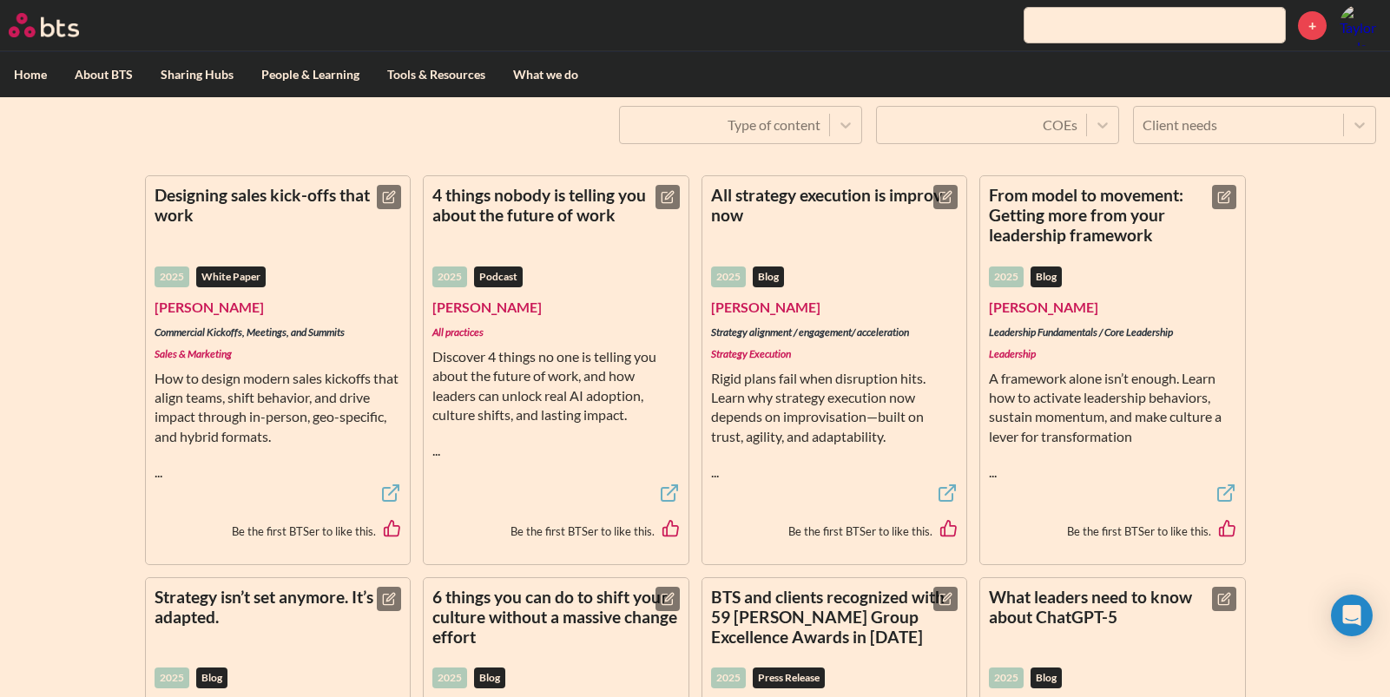
scroll to position [0, 0]
